Goal: Task Accomplishment & Management: Use online tool/utility

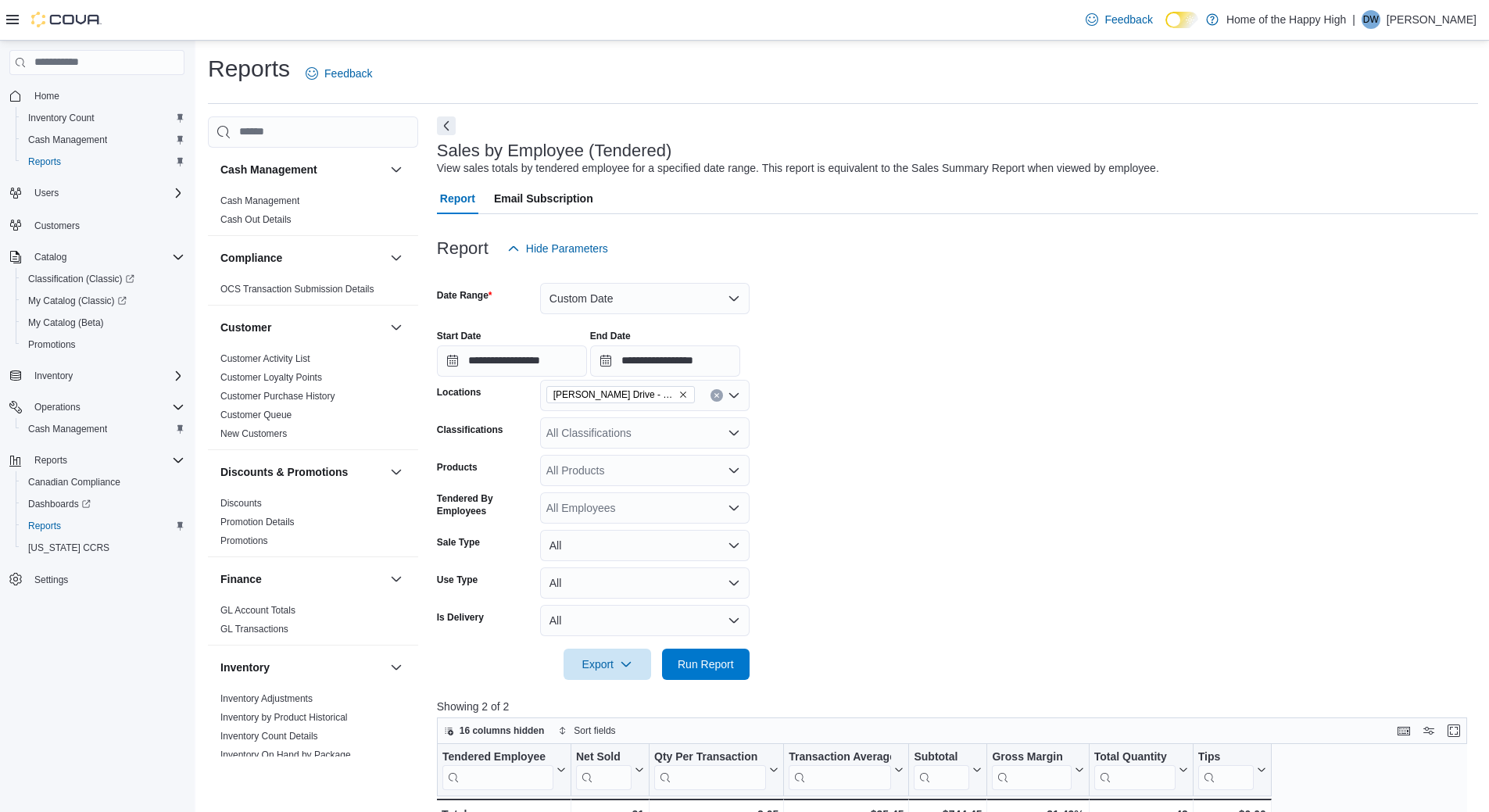
scroll to position [854, 0]
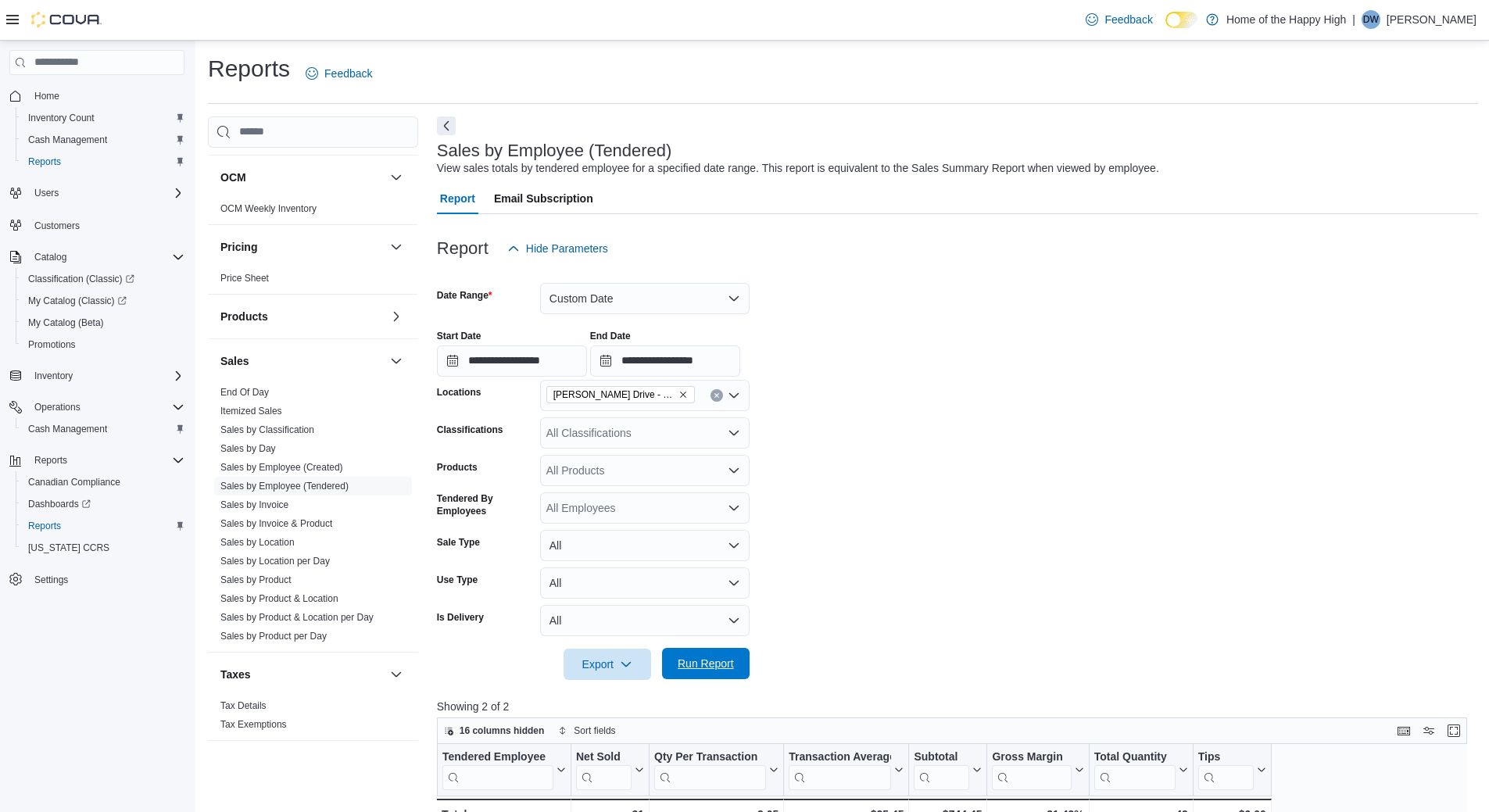
click at [698, 656] on span "Run Report" at bounding box center [706, 664] width 57 height 16
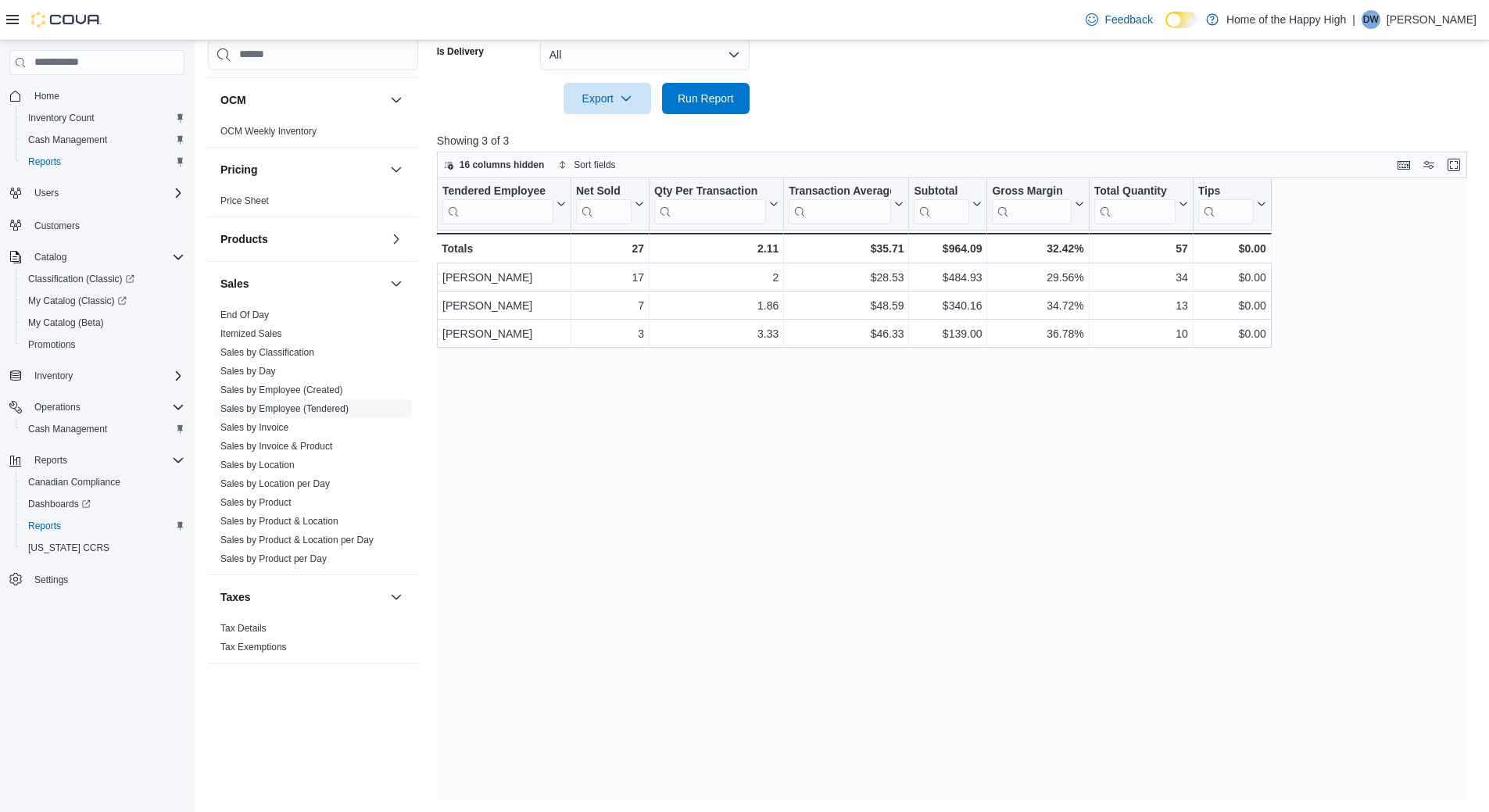
scroll to position [567, 0]
click at [724, 89] on span "Run Report" at bounding box center [705, 95] width 69 height 31
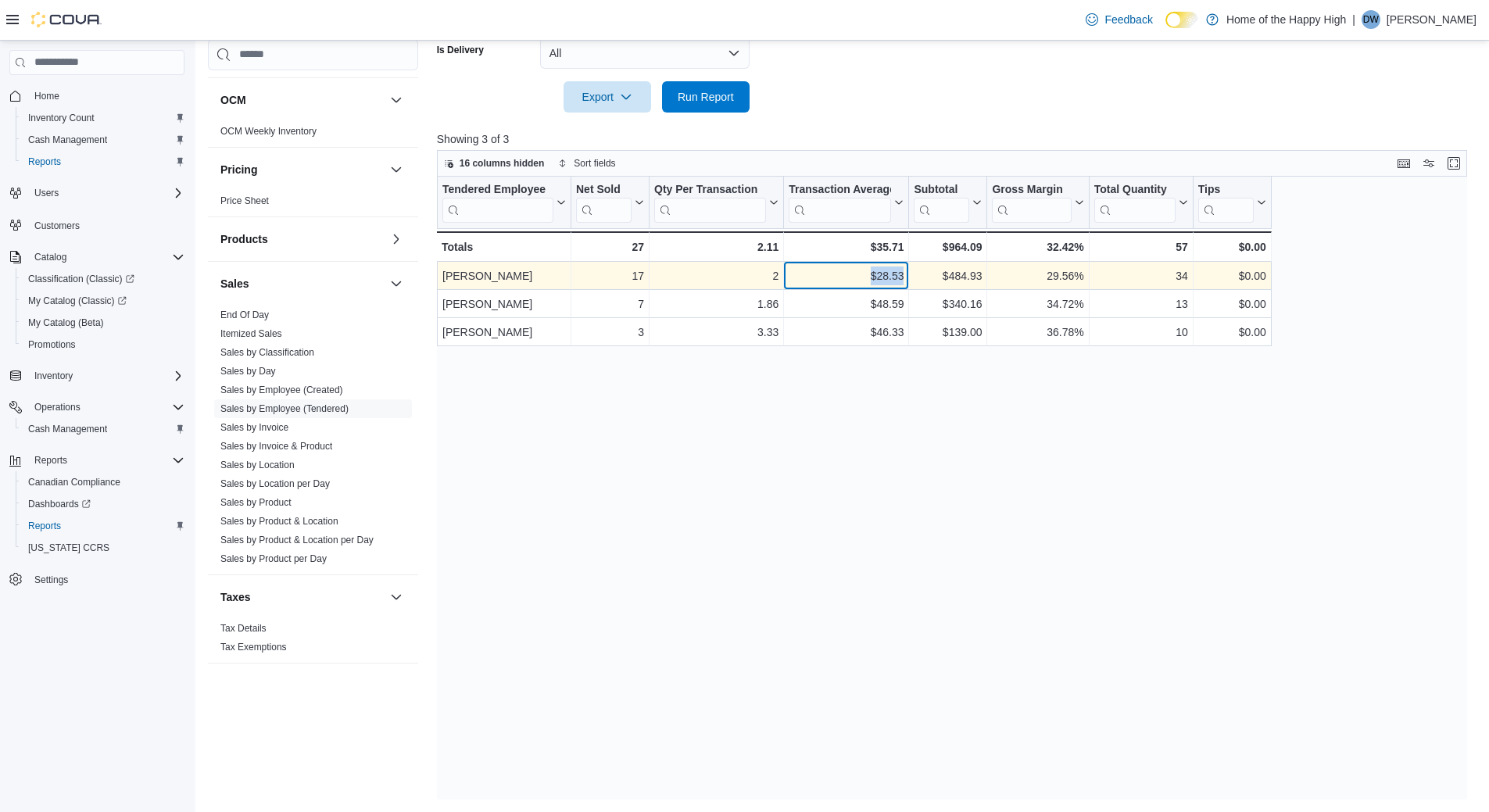
drag, startPoint x: 870, startPoint y: 275, endPoint x: 908, endPoint y: 275, distance: 38.0
click at [908, 275] on div "$28.53 - Transaction Average, column 4, row 1" at bounding box center [846, 276] width 125 height 28
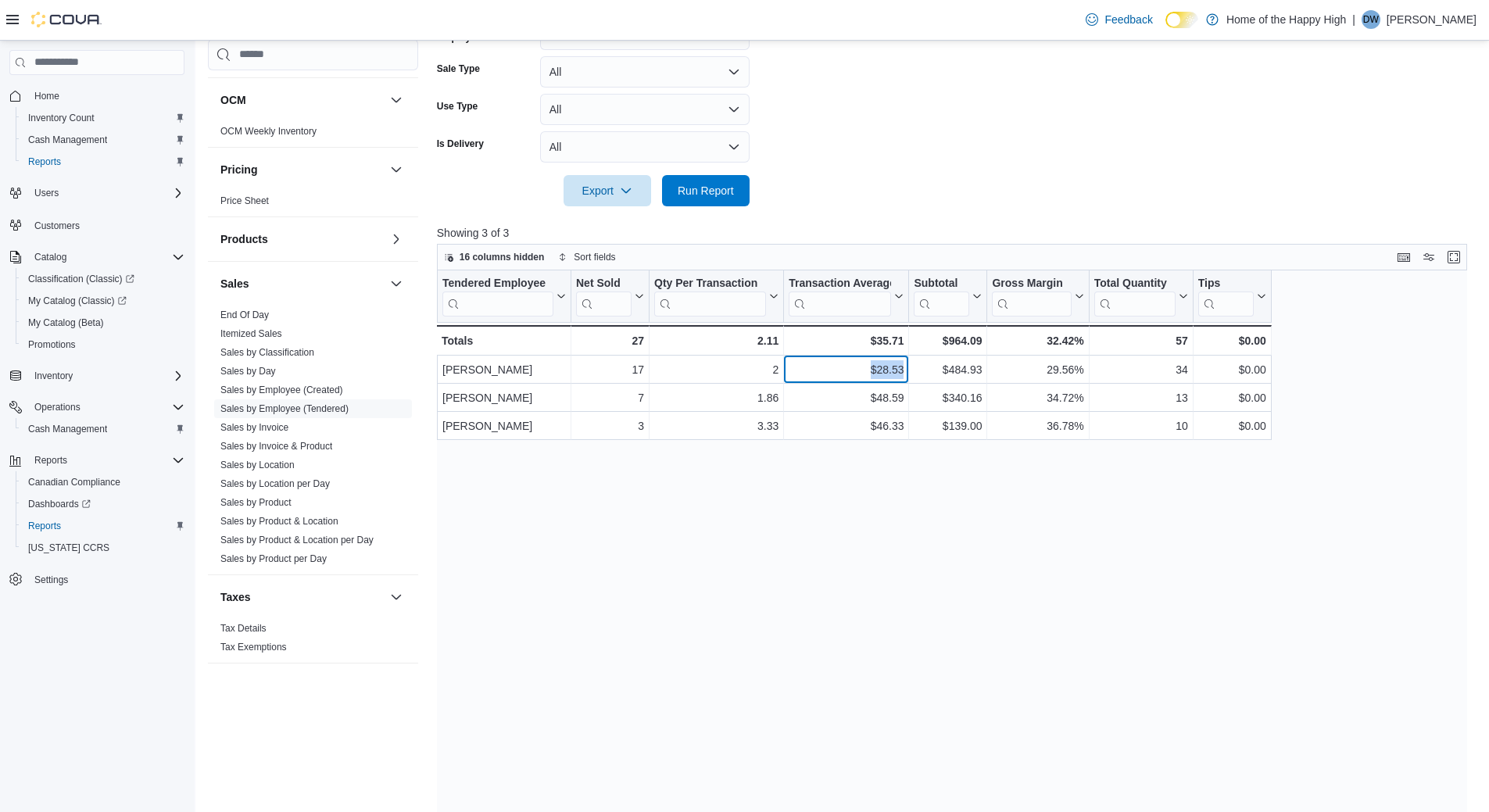
scroll to position [255, 0]
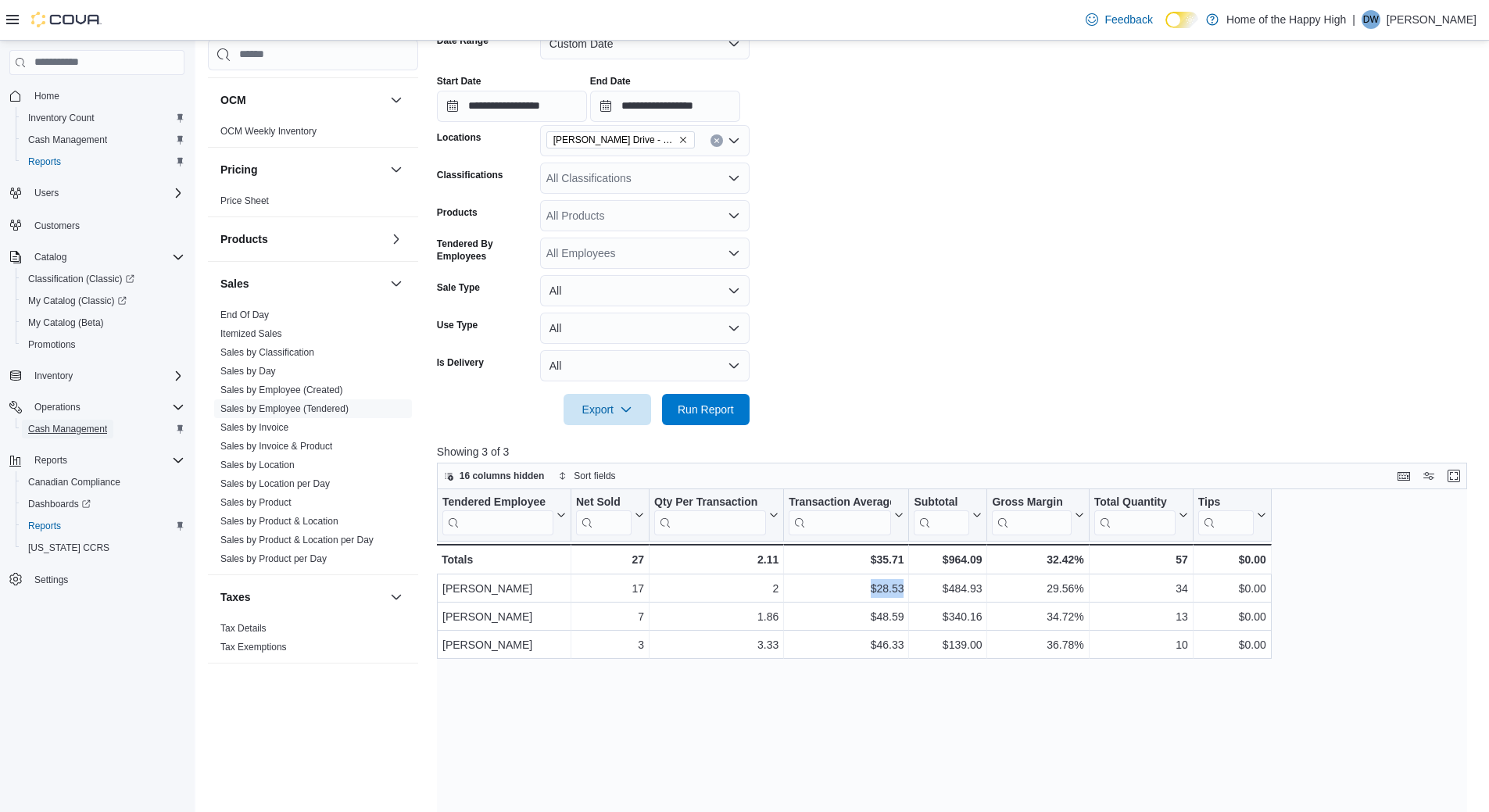
click at [64, 423] on span "Cash Management" at bounding box center [68, 429] width 79 height 12
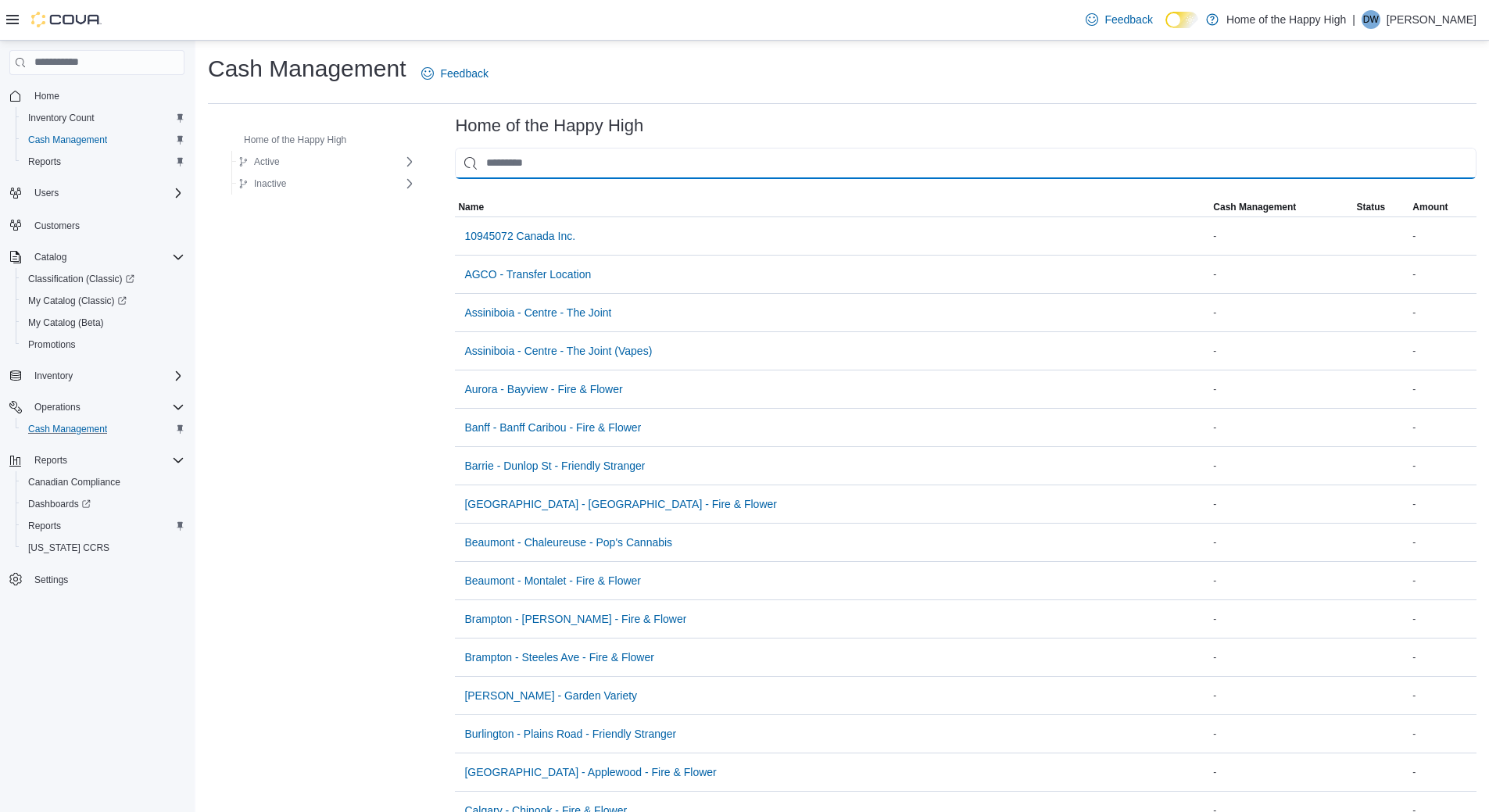
click at [530, 150] on input "This is a search bar. As you type, the results lower in the page will automatic…" at bounding box center [966, 162] width 1022 height 31
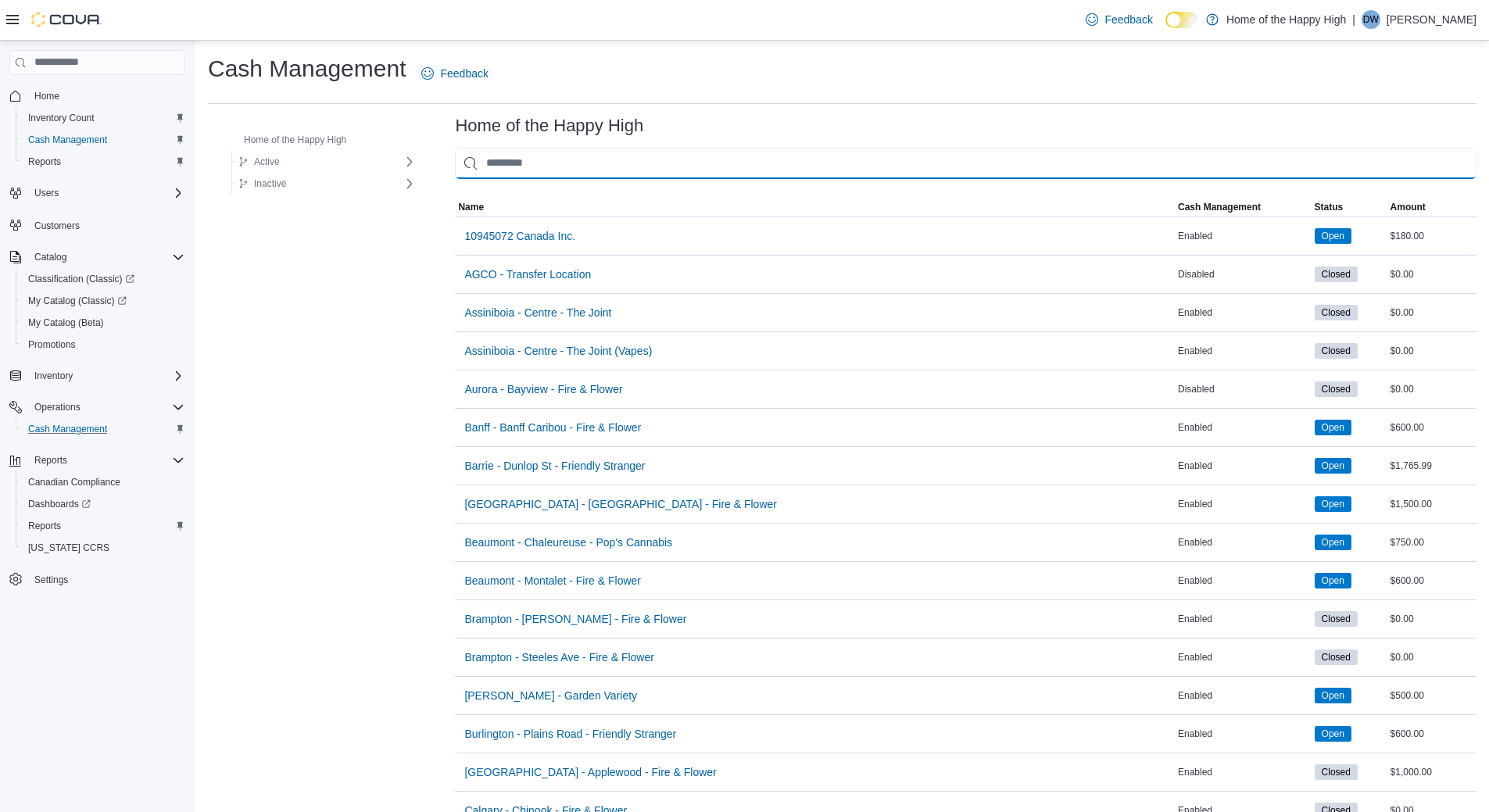
click at [530, 150] on input "This is a search bar. As you type, the results lower in the page will automatic…" at bounding box center [966, 162] width 1022 height 31
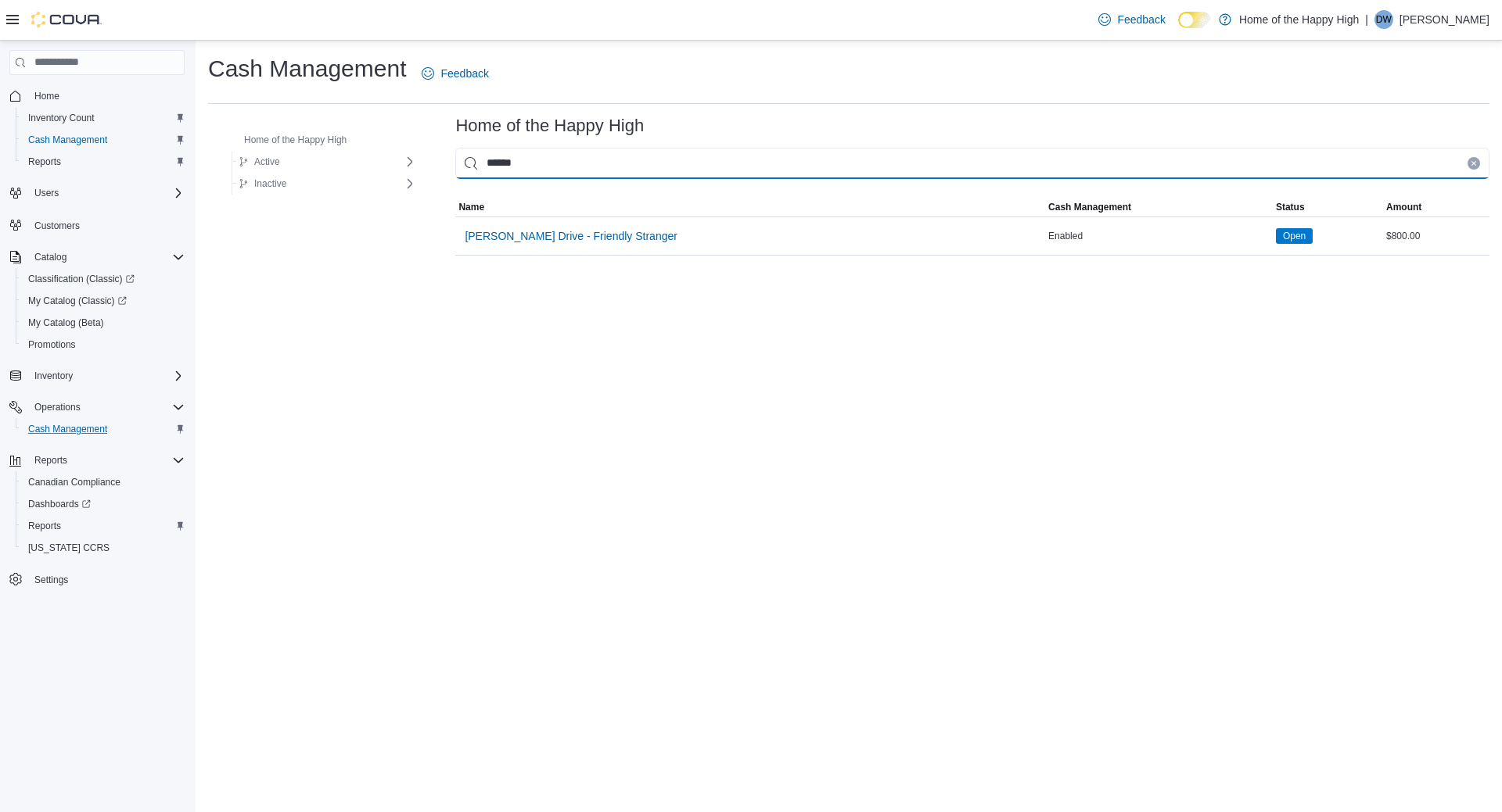
type input "******"
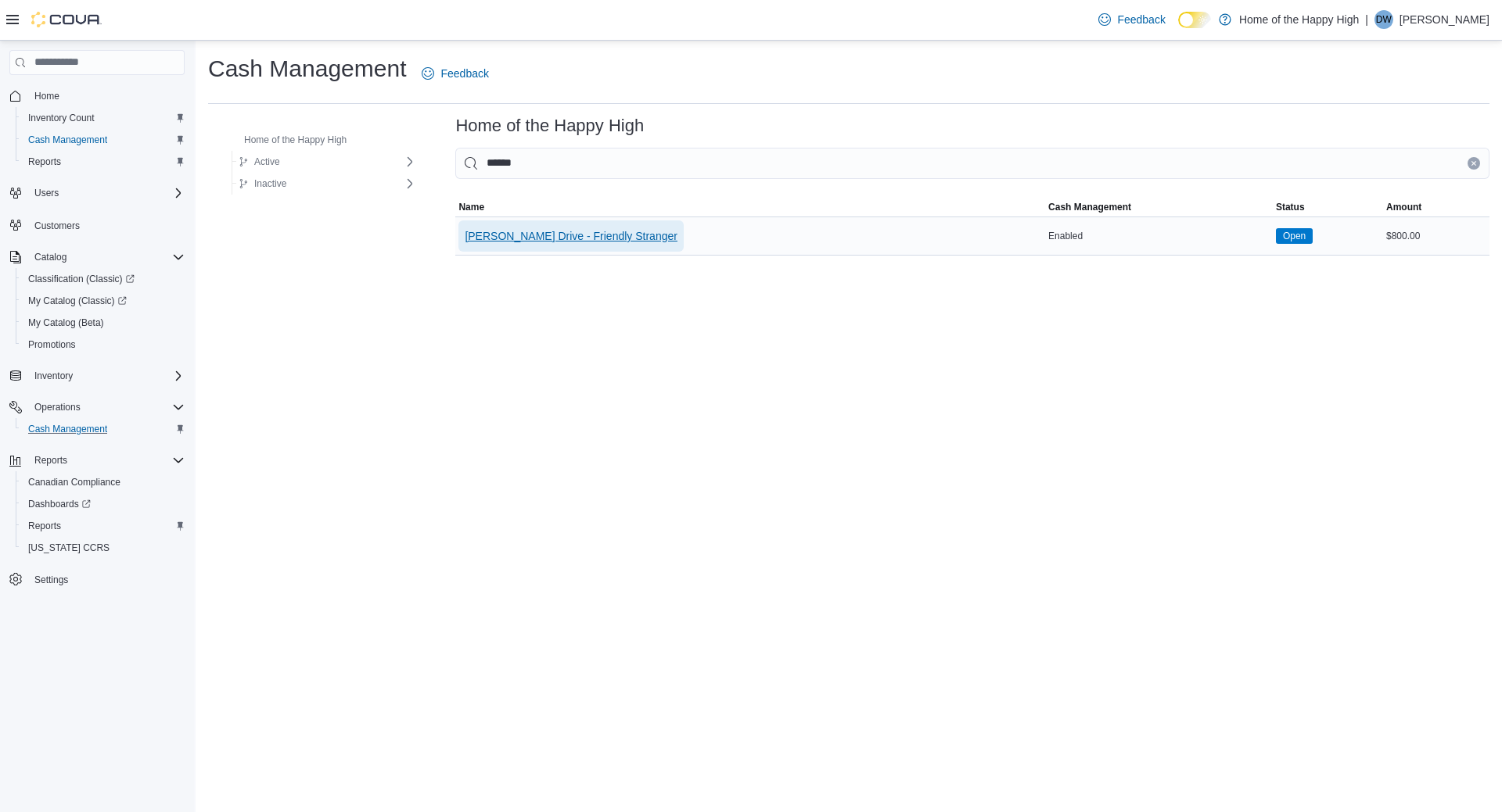
click at [518, 227] on span "[PERSON_NAME] Drive - Friendly Stranger" at bounding box center [571, 235] width 213 height 31
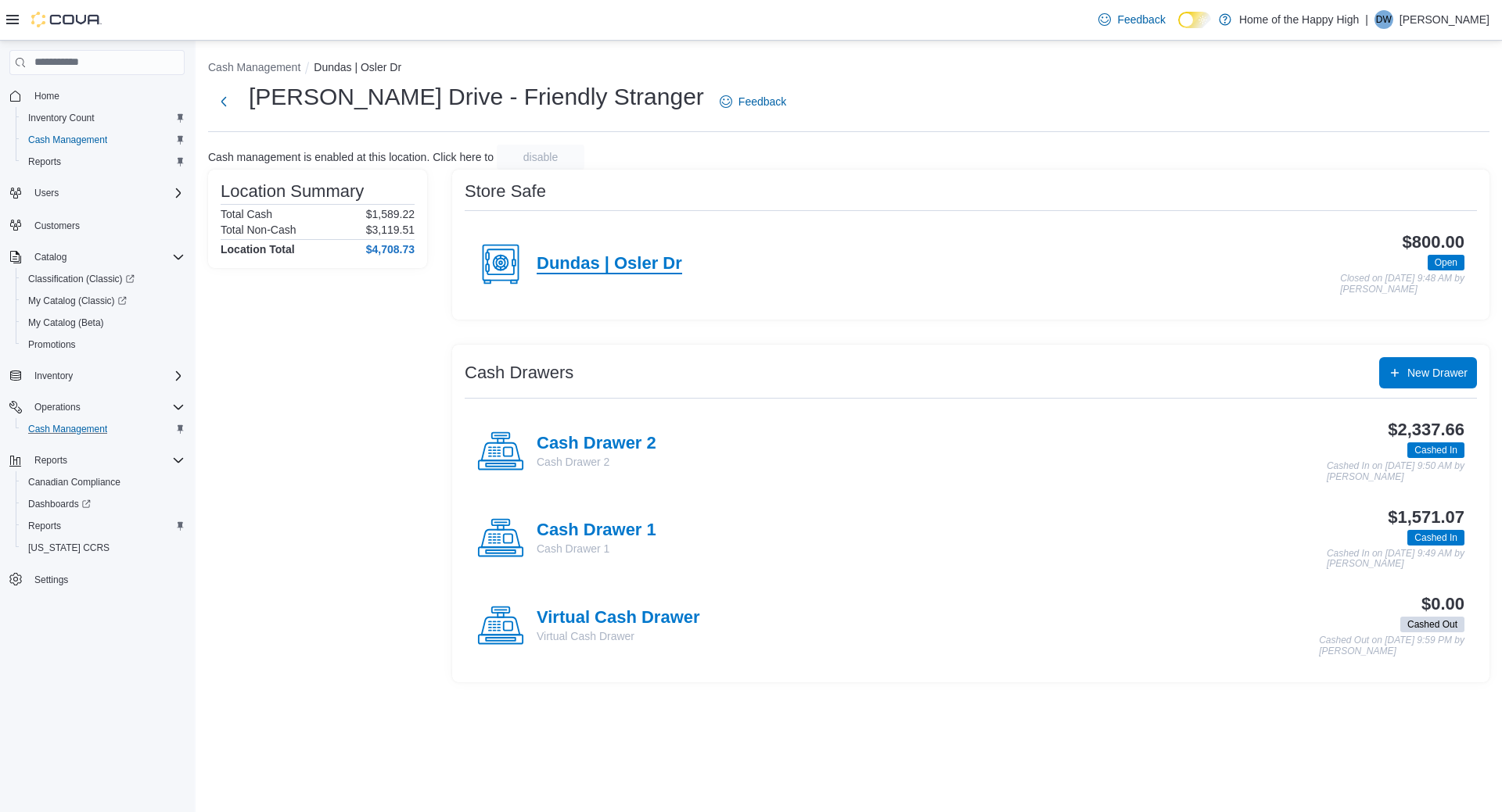
click at [589, 273] on h4 "Dundas | Osler Dr" at bounding box center [609, 264] width 145 height 21
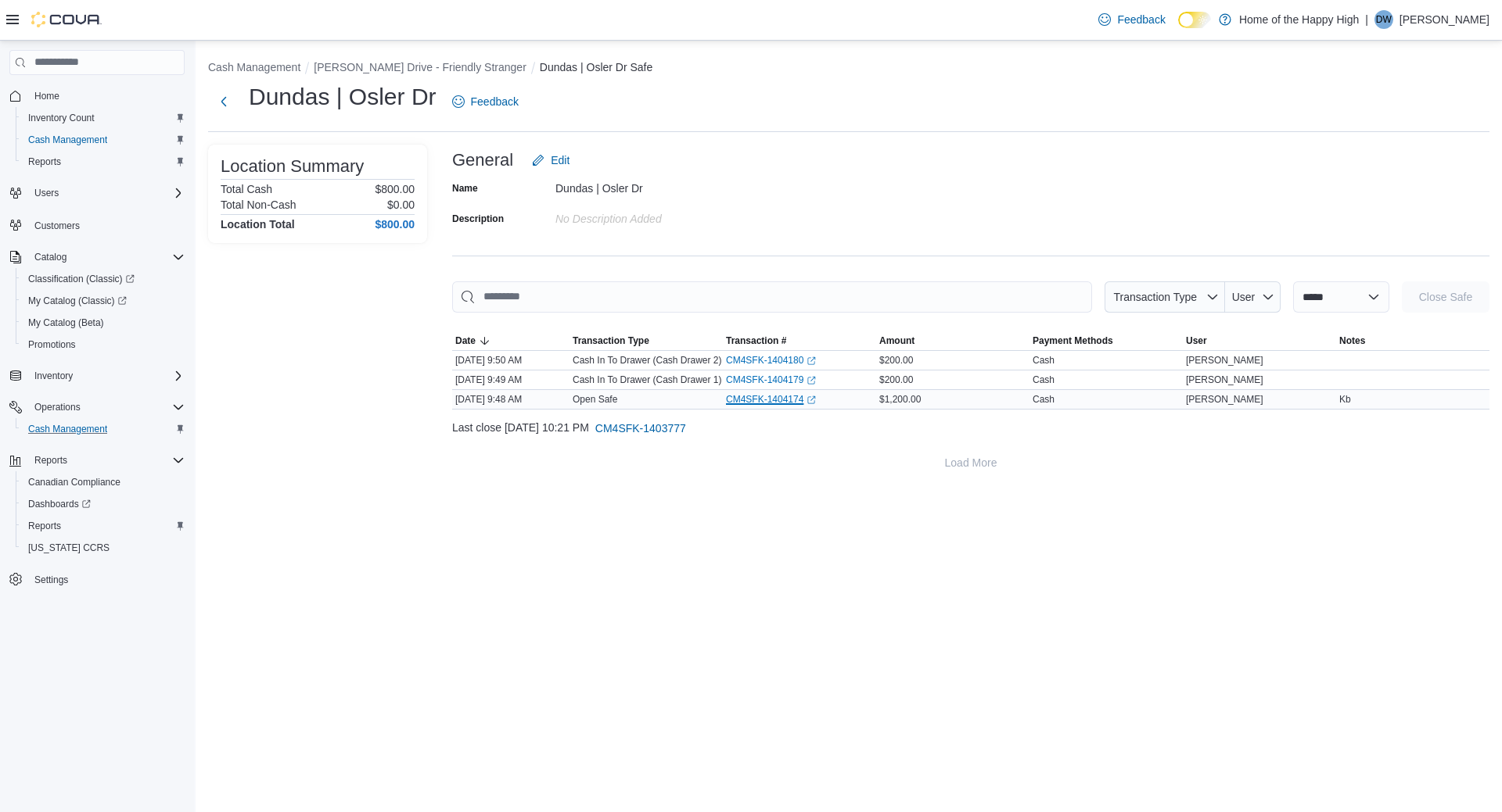
click at [741, 397] on link "CM4SFK-1404174 (opens in a new tab or window)" at bounding box center [770, 398] width 90 height 12
